Goal: Task Accomplishment & Management: Complete application form

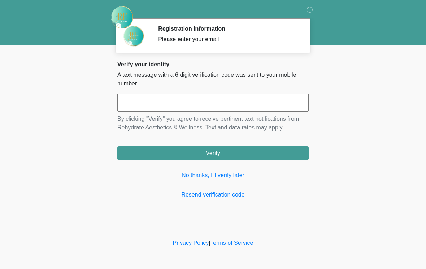
click at [183, 98] on input "text" at bounding box center [212, 103] width 191 height 18
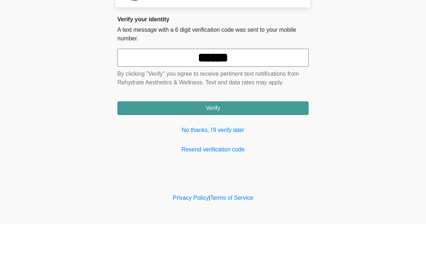
type input "******"
click at [282, 147] on button "Verify" at bounding box center [212, 154] width 191 height 14
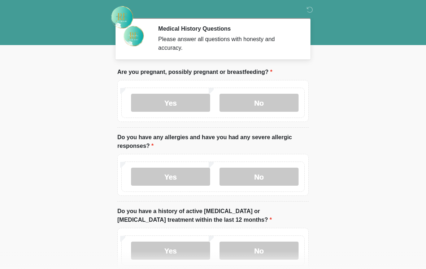
click at [276, 102] on label "No" at bounding box center [259, 103] width 79 height 18
click at [255, 179] on label "No" at bounding box center [259, 177] width 79 height 18
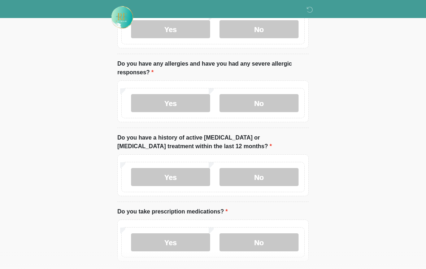
scroll to position [75, 0]
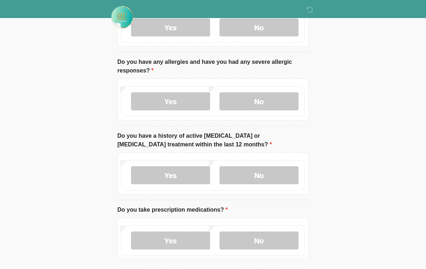
click at [275, 183] on label "No" at bounding box center [259, 176] width 79 height 18
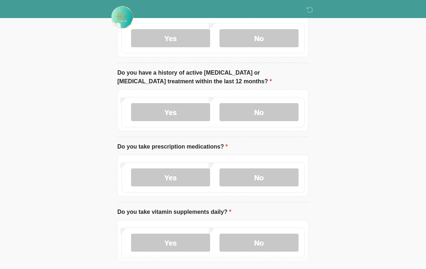
scroll to position [141, 0]
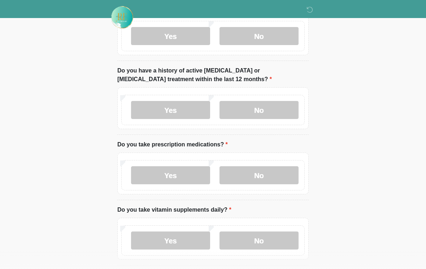
click at [290, 180] on label "No" at bounding box center [259, 175] width 79 height 18
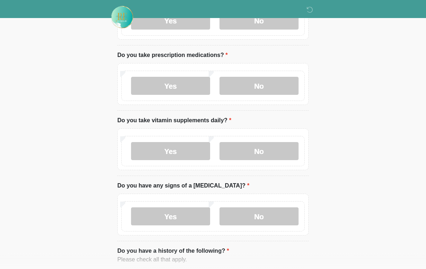
scroll to position [230, 0]
click at [286, 151] on label "No" at bounding box center [259, 151] width 79 height 18
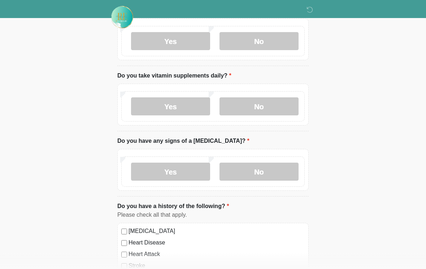
scroll to position [275, 0]
click at [288, 174] on label "No" at bounding box center [259, 172] width 79 height 18
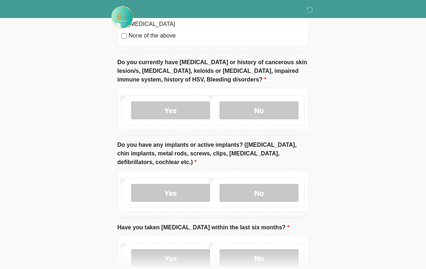
scroll to position [599, 0]
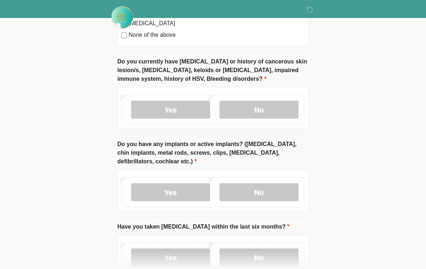
click at [295, 112] on label "No" at bounding box center [259, 110] width 79 height 18
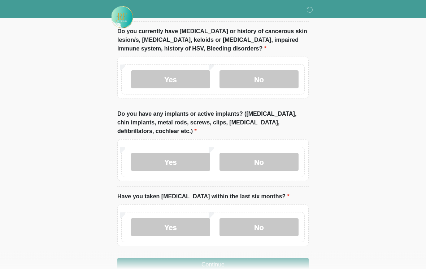
scroll to position [629, 0]
click at [283, 166] on label "No" at bounding box center [259, 162] width 79 height 18
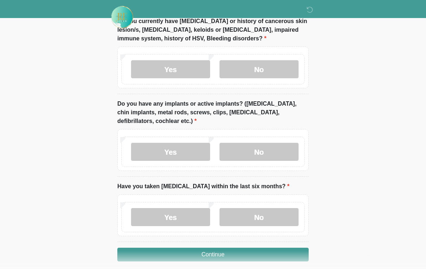
scroll to position [658, 0]
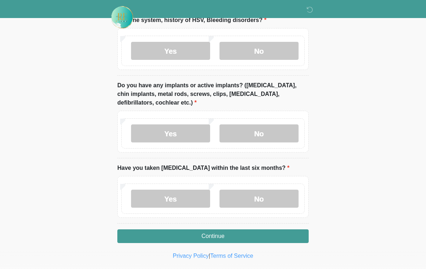
click at [274, 203] on label "No" at bounding box center [259, 199] width 79 height 18
click at [266, 240] on button "Continue" at bounding box center [212, 237] width 191 height 14
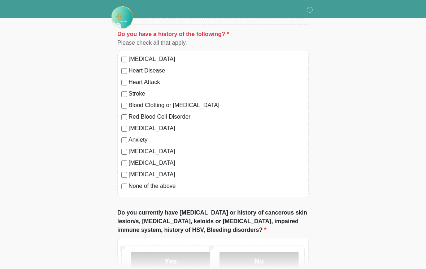
click at [170, 188] on label "None of the above" at bounding box center [217, 186] width 176 height 9
click at [264, 260] on label "No" at bounding box center [259, 261] width 79 height 18
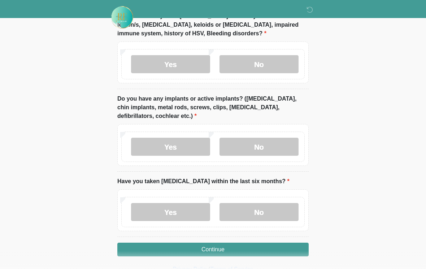
scroll to position [658, 0]
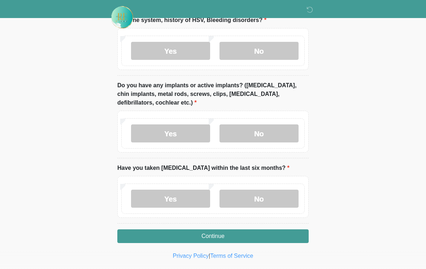
click at [249, 239] on button "Continue" at bounding box center [212, 237] width 191 height 14
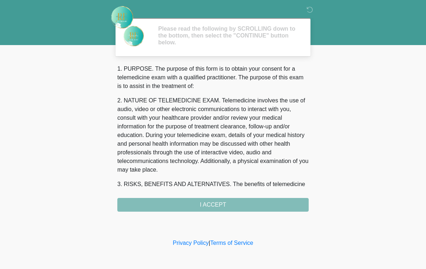
scroll to position [0, 0]
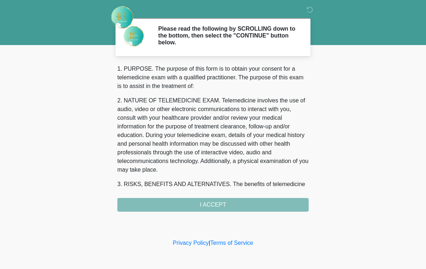
click at [257, 211] on div "1. PURPOSE. The purpose of this form is to obtain your consent for a telemedici…" at bounding box center [212, 138] width 191 height 147
click at [253, 208] on div "1. PURPOSE. The purpose of this form is to obtain your consent for a telemedici…" at bounding box center [212, 138] width 191 height 147
click at [247, 210] on div "1. PURPOSE. The purpose of this form is to obtain your consent for a telemedici…" at bounding box center [212, 138] width 191 height 147
click at [247, 202] on div "1. PURPOSE. The purpose of this form is to obtain your consent for a telemedici…" at bounding box center [212, 138] width 191 height 147
click at [215, 211] on div "1. PURPOSE. The purpose of this form is to obtain your consent for a telemedici…" at bounding box center [212, 138] width 191 height 147
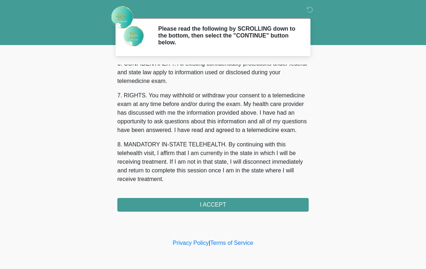
scroll to position [303, 0]
click at [239, 211] on button "I ACCEPT" at bounding box center [212, 205] width 191 height 14
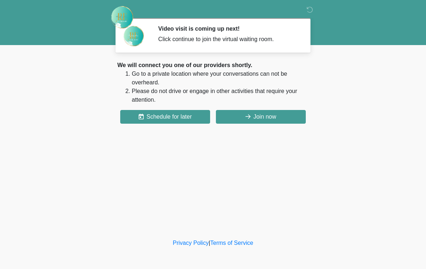
click at [257, 124] on button "Join now" at bounding box center [261, 117] width 90 height 14
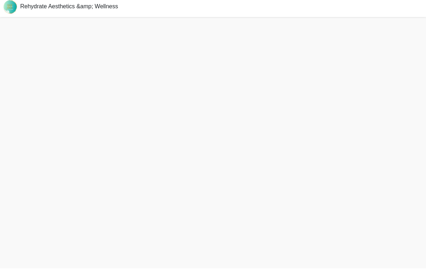
scroll to position [2, 0]
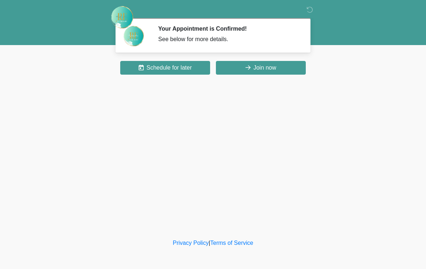
click at [253, 73] on button "Join now" at bounding box center [261, 68] width 90 height 14
